Goal: Transaction & Acquisition: Download file/media

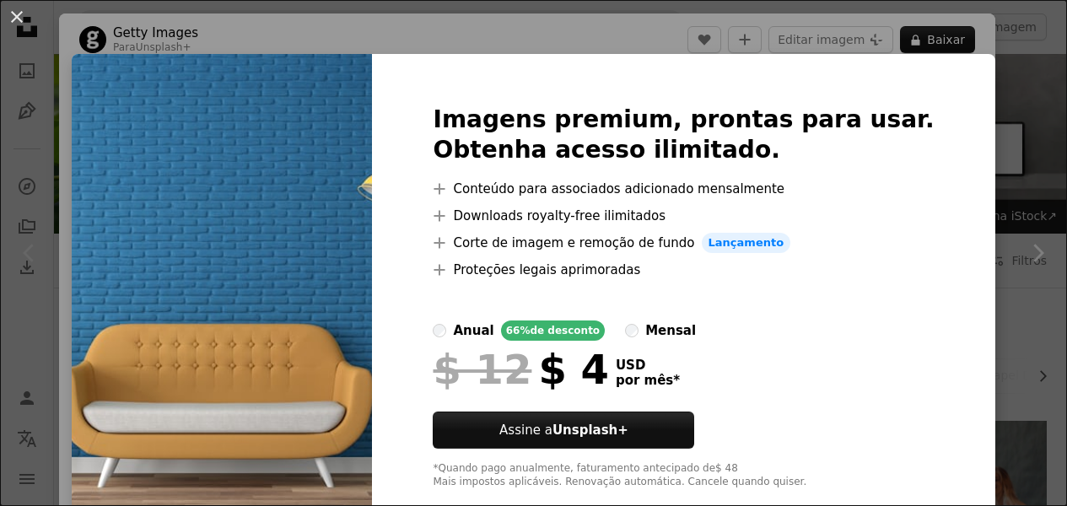
scroll to position [202, 0]
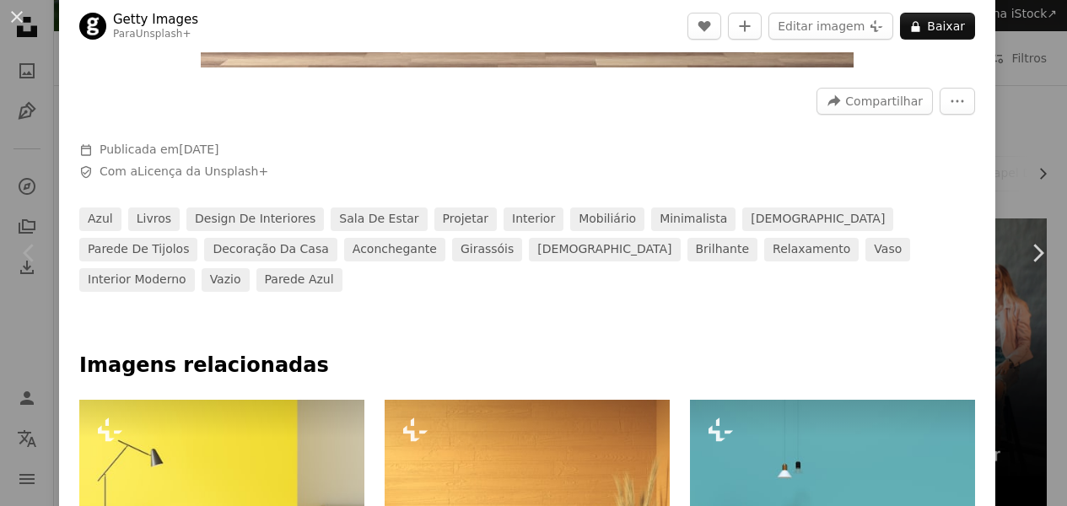
scroll to position [670, 0]
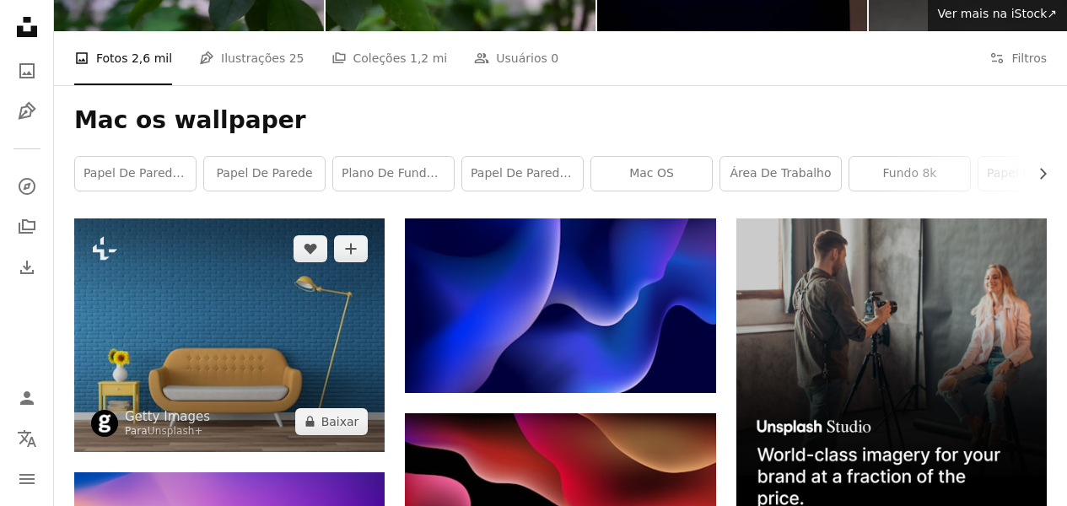
scroll to position [351, 0]
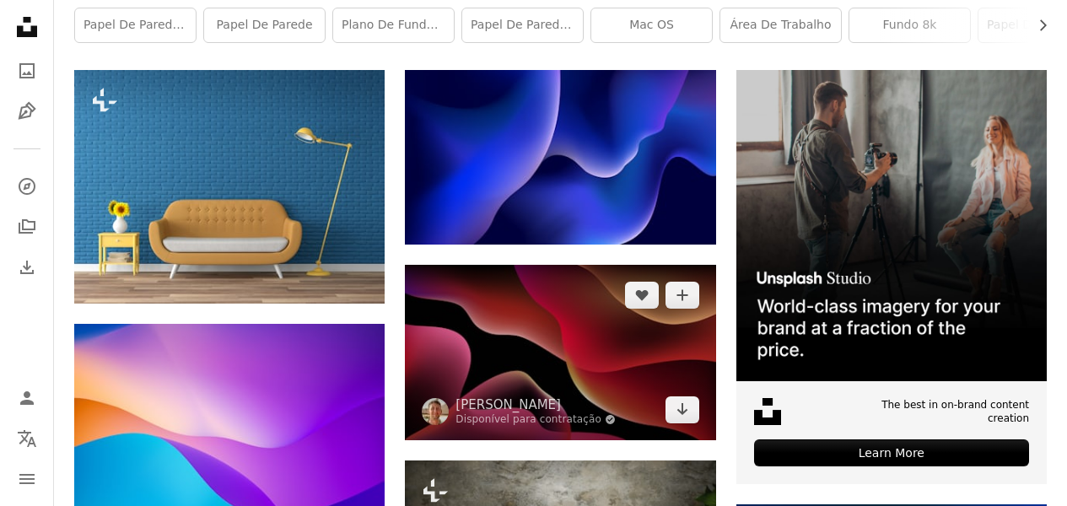
click at [526, 344] on img at bounding box center [560, 352] width 310 height 175
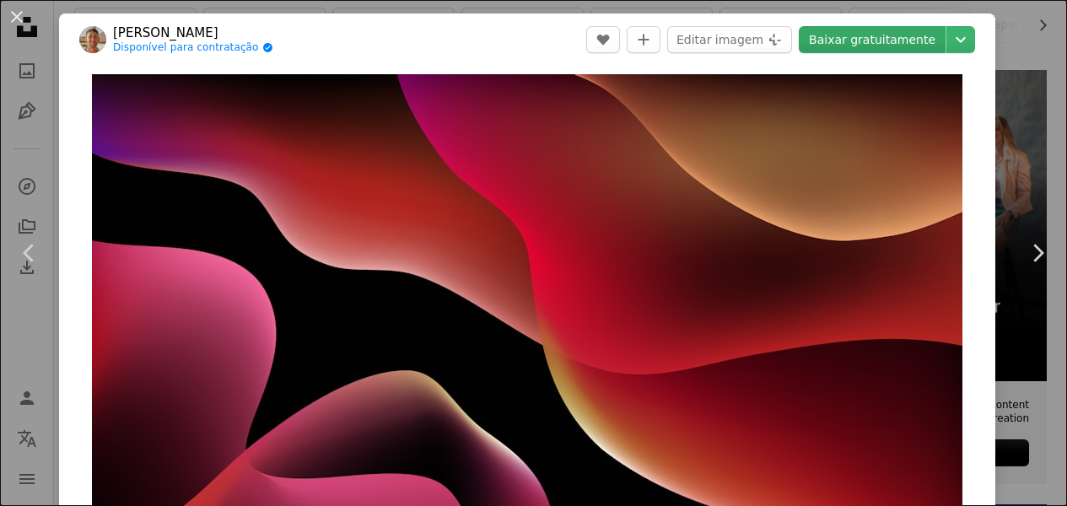
click at [853, 42] on link "Baixar gratuitamente" at bounding box center [872, 39] width 147 height 27
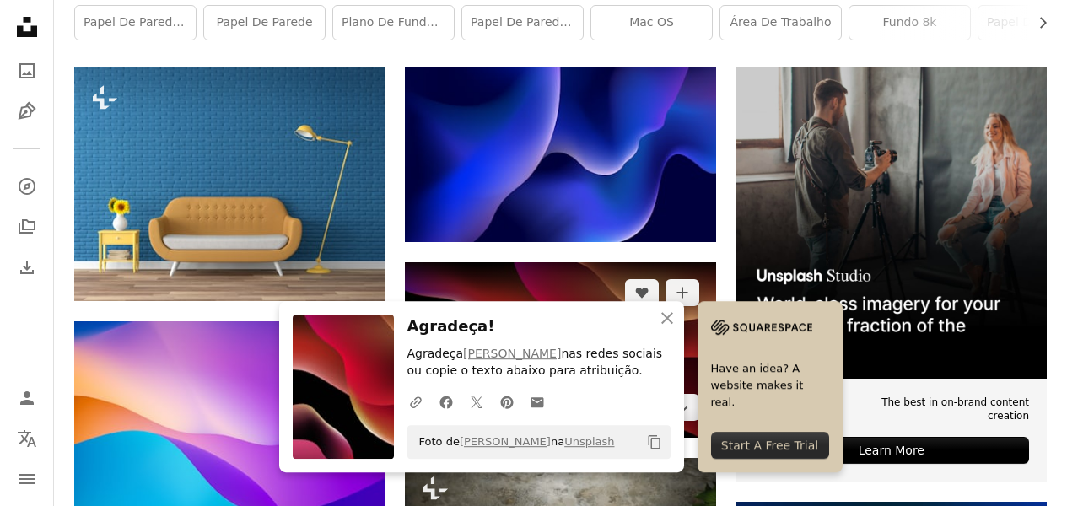
scroll to position [526, 0]
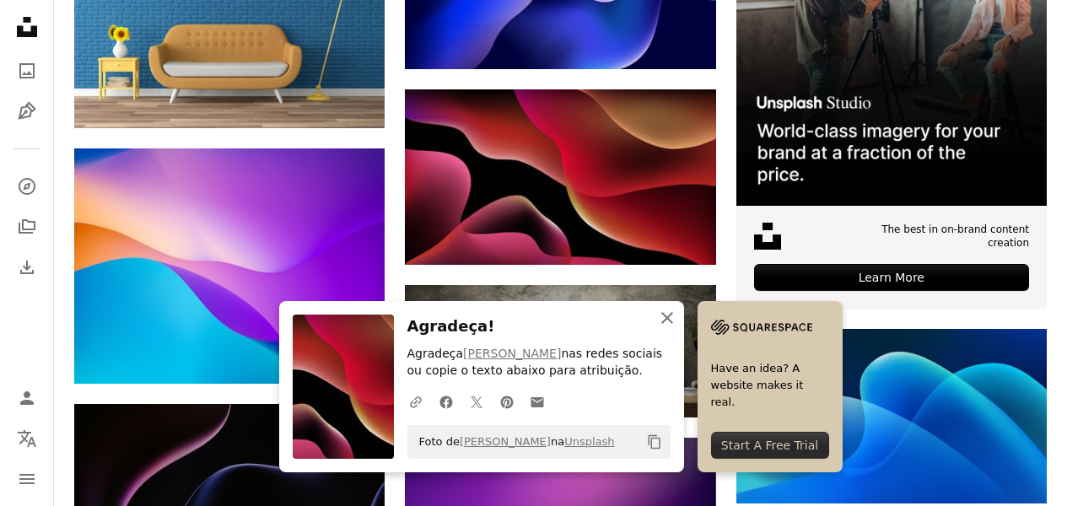
click at [672, 318] on icon "An X shape" at bounding box center [667, 318] width 20 height 20
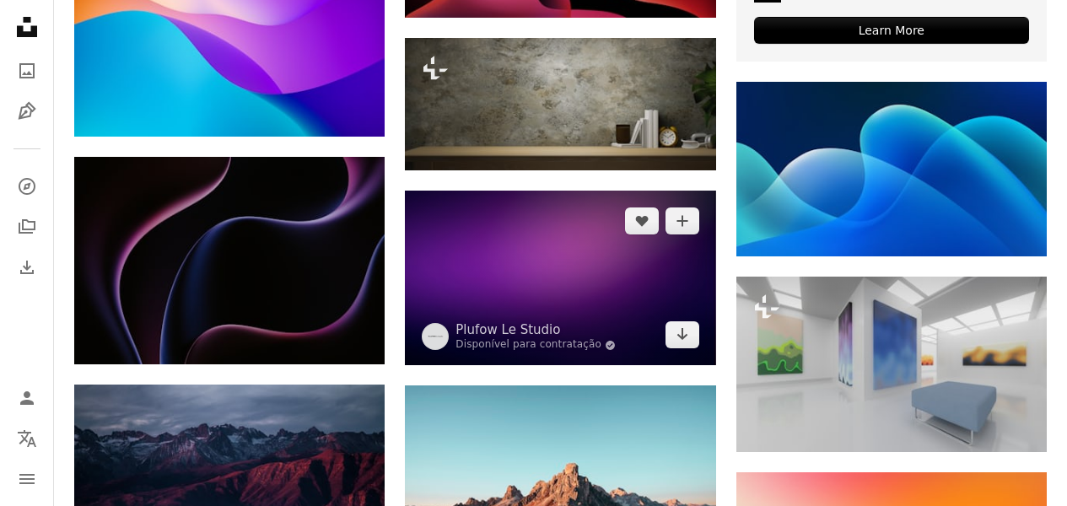
scroll to position [904, 0]
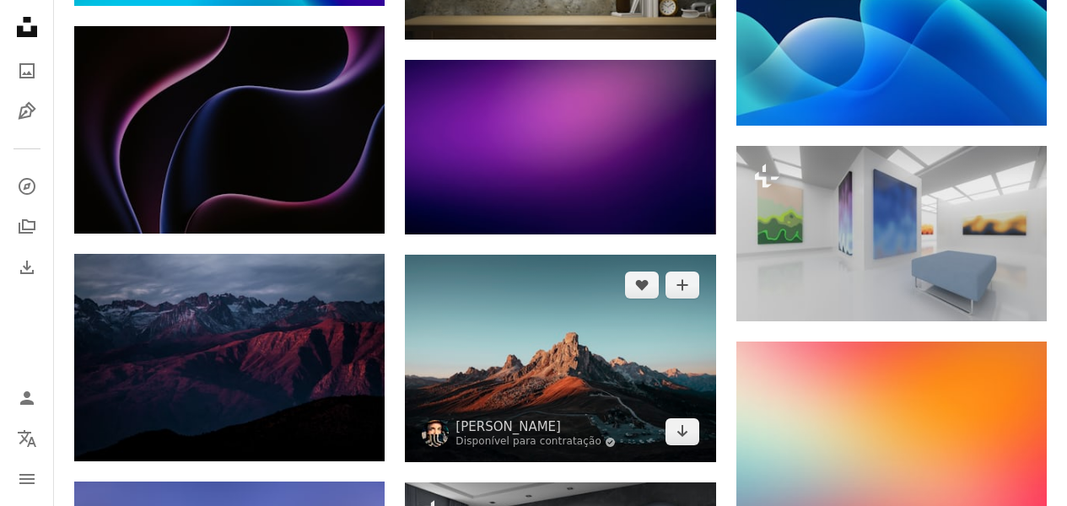
click at [596, 342] on img at bounding box center [560, 358] width 310 height 207
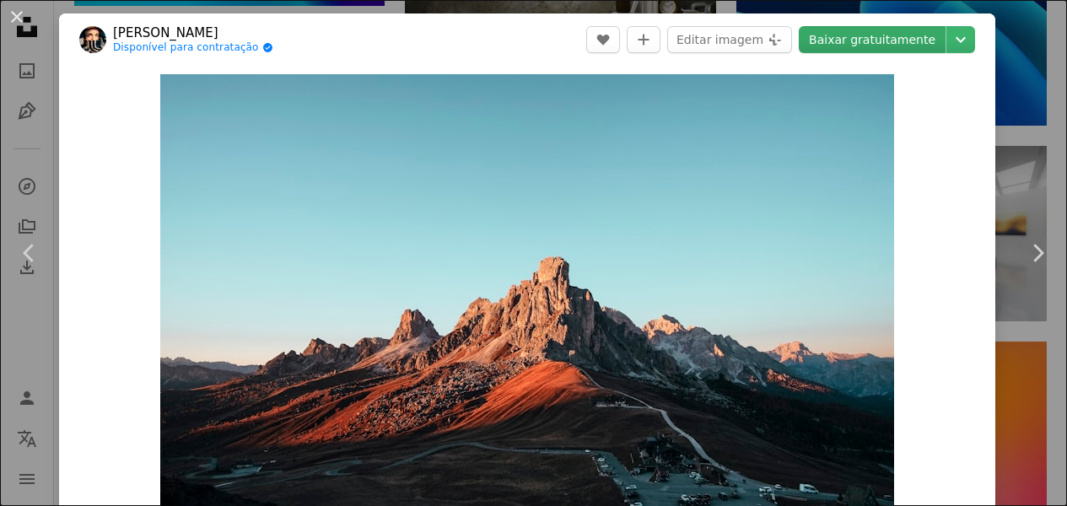
click at [866, 39] on link "Baixar gratuitamente" at bounding box center [872, 39] width 147 height 27
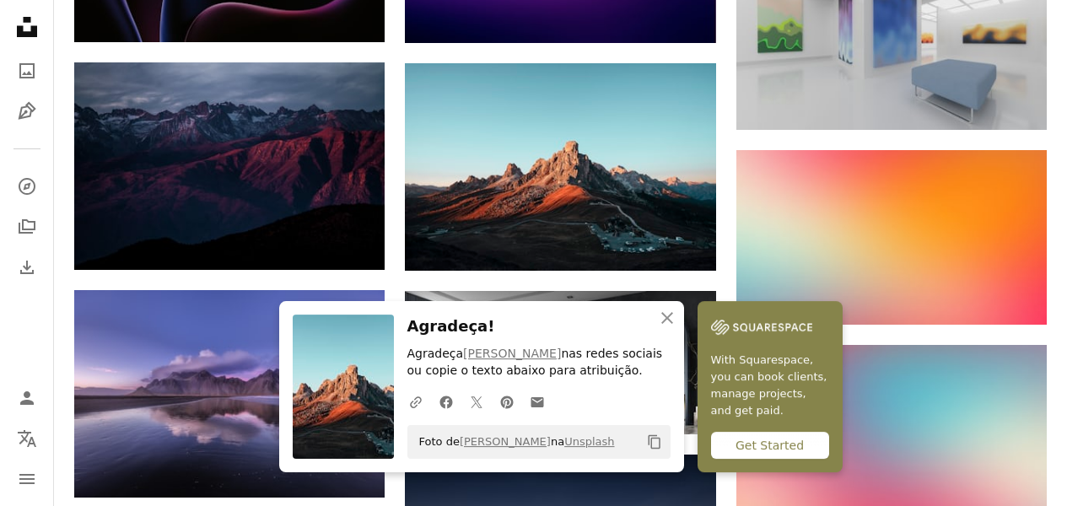
scroll to position [1120, 0]
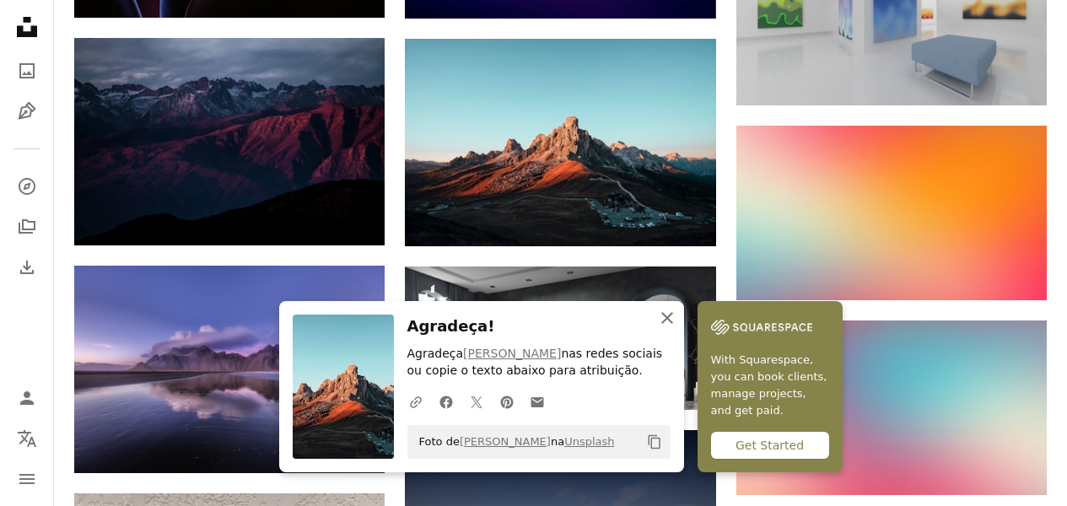
click at [671, 317] on icon "An X shape" at bounding box center [667, 318] width 20 height 20
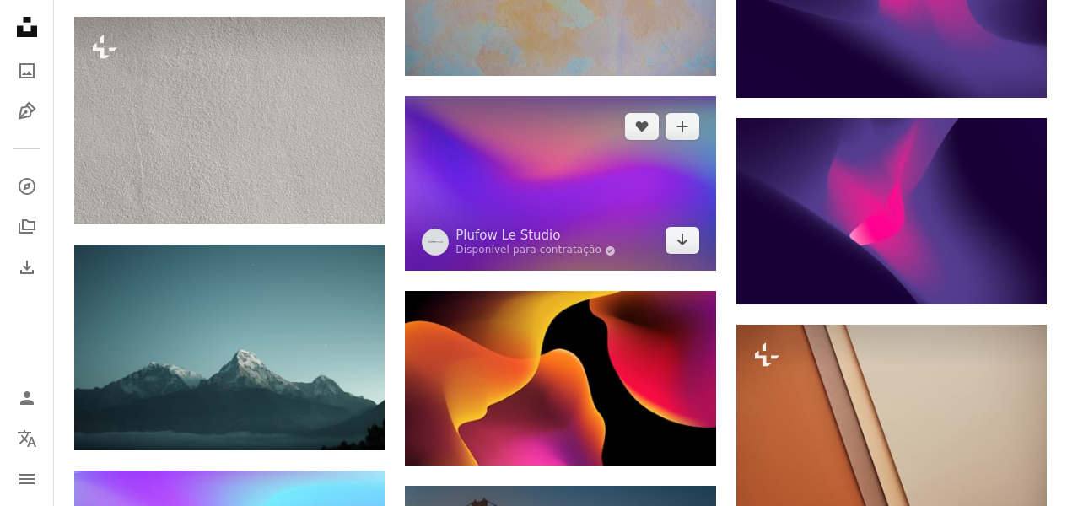
scroll to position [2942, 0]
